Goal: Find specific page/section: Find specific page/section

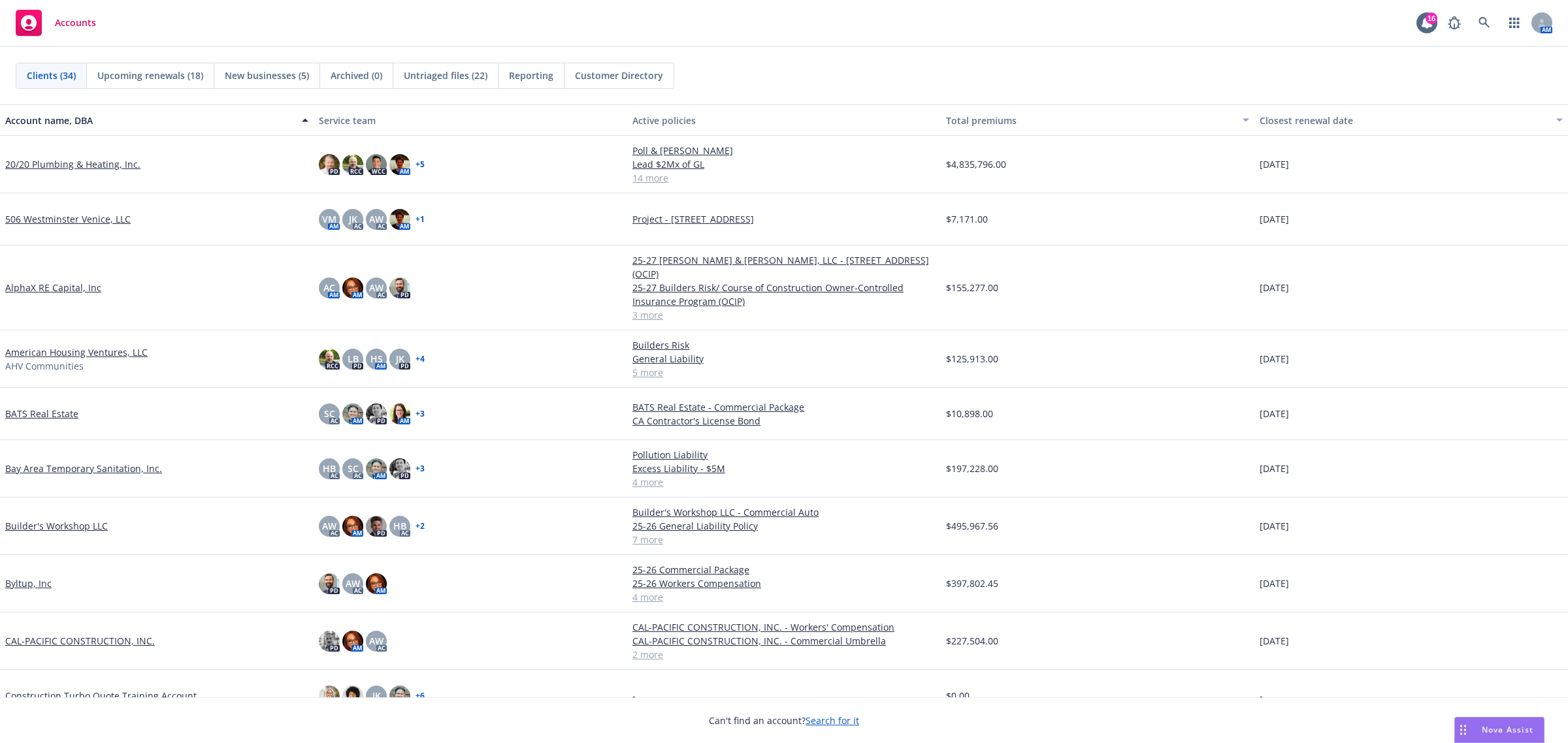
click at [83, 165] on link "20/20 Plumbing & Heating, Inc." at bounding box center [73, 164] width 135 height 14
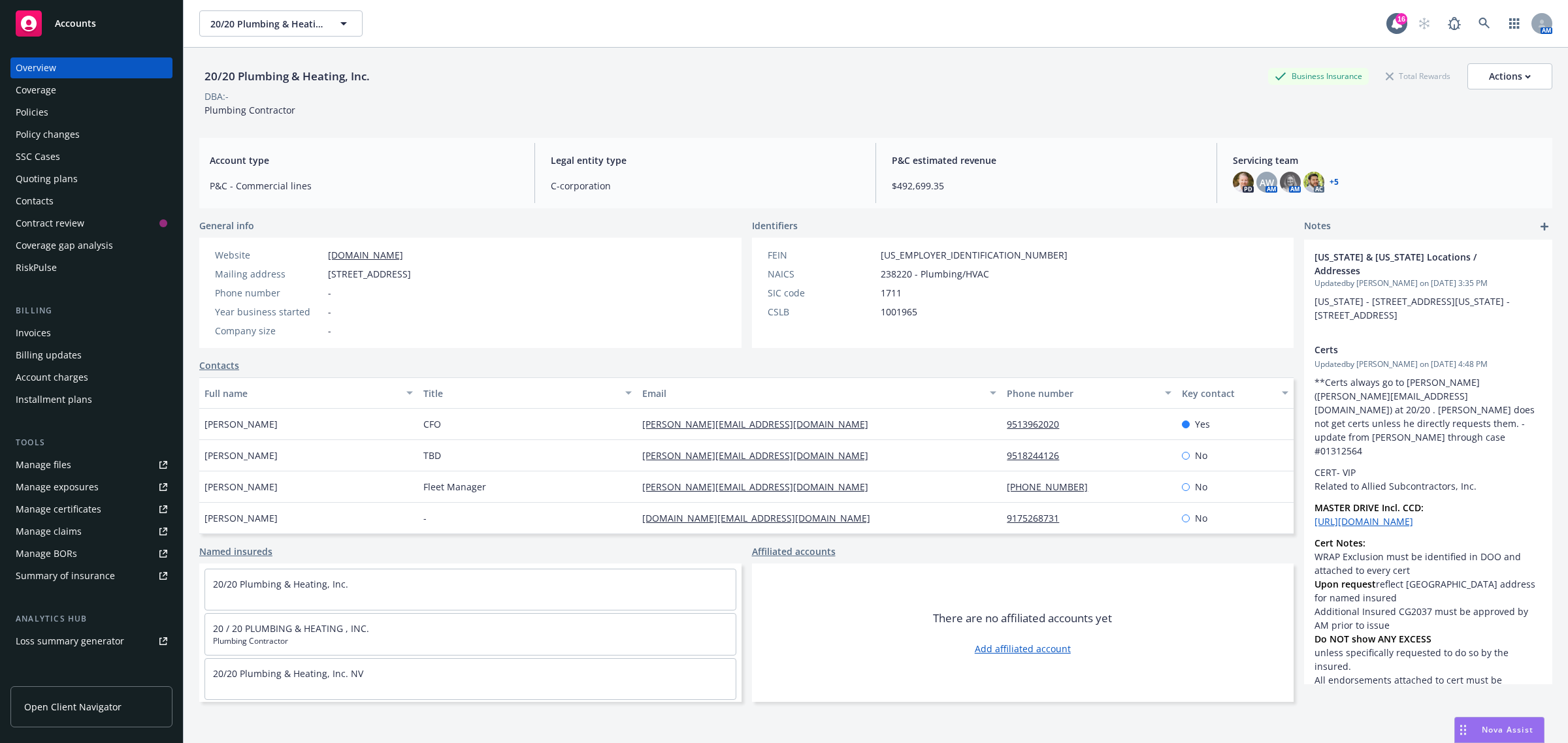
drag, startPoint x: 1237, startPoint y: 34, endPoint x: 1204, endPoint y: -99, distance: 137.0
click at [1204, 0] on html "Accounts Overview Coverage Policies Policy changes SSC Cases Quoting plans Cont…" at bounding box center [784, 372] width 1568 height 743
click at [1479, 18] on icon at bounding box center [1485, 24] width 12 height 12
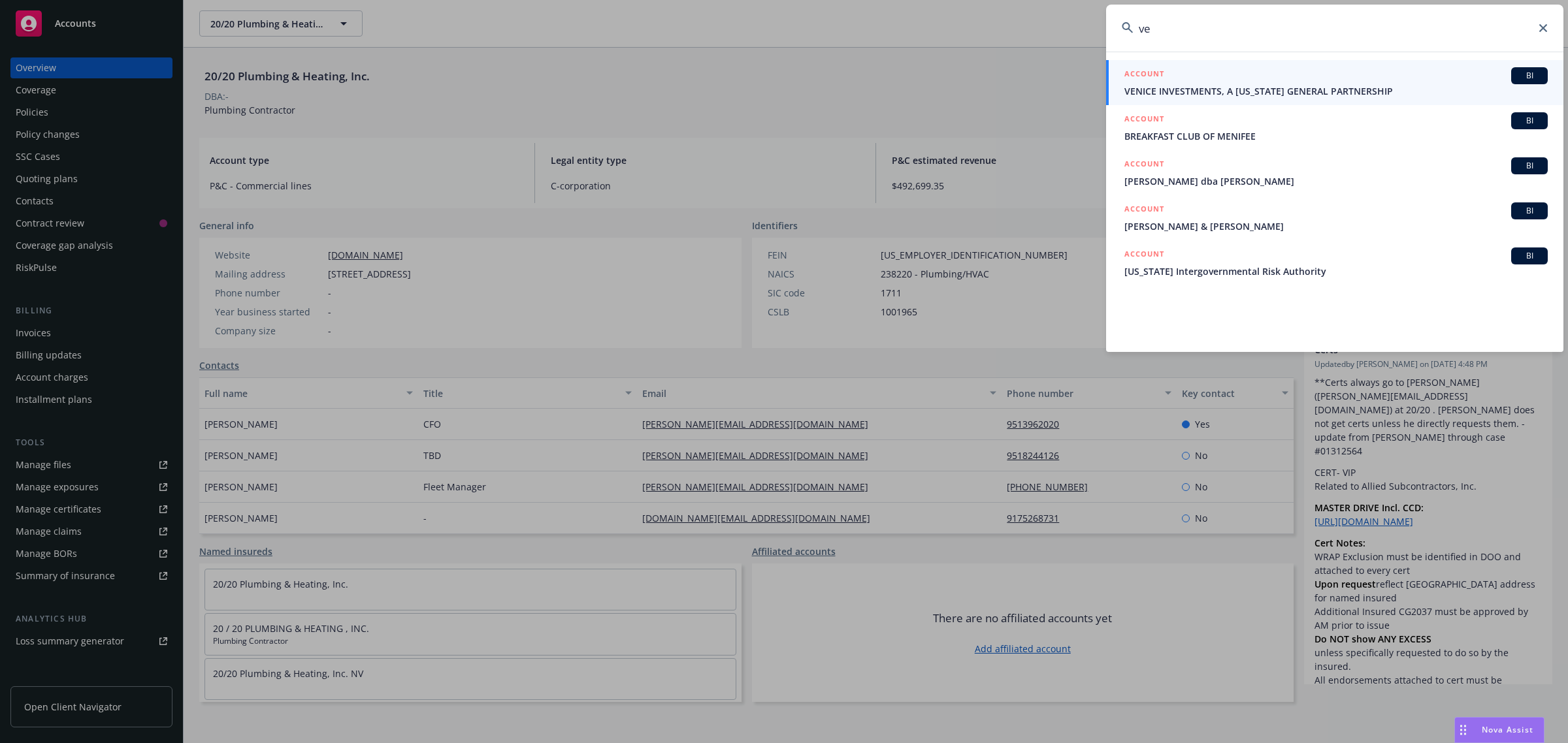
type input "v"
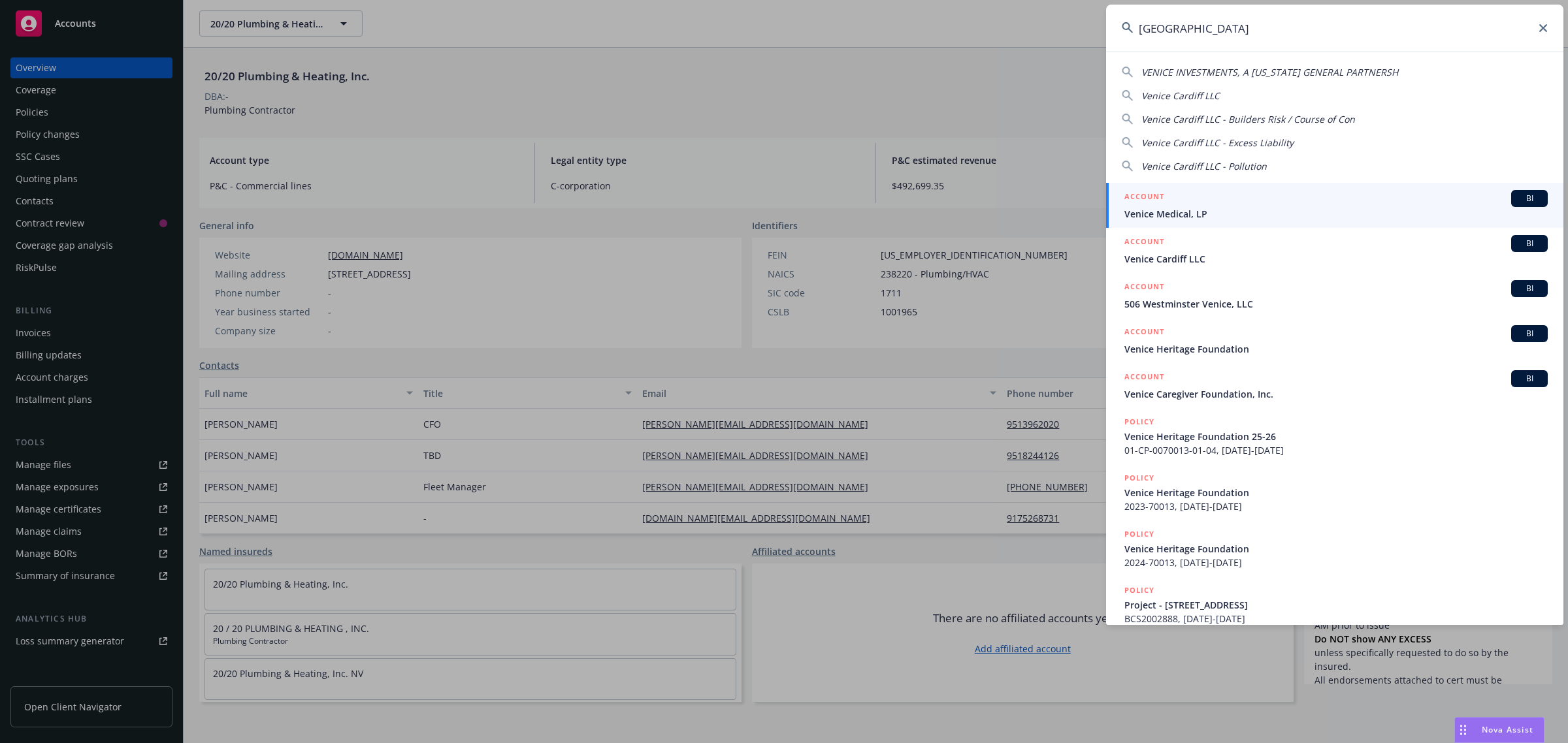
type input "[GEOGRAPHIC_DATA]"
click at [1546, 25] on icon at bounding box center [1543, 27] width 8 height 8
